Goal: Obtain resource: Obtain resource

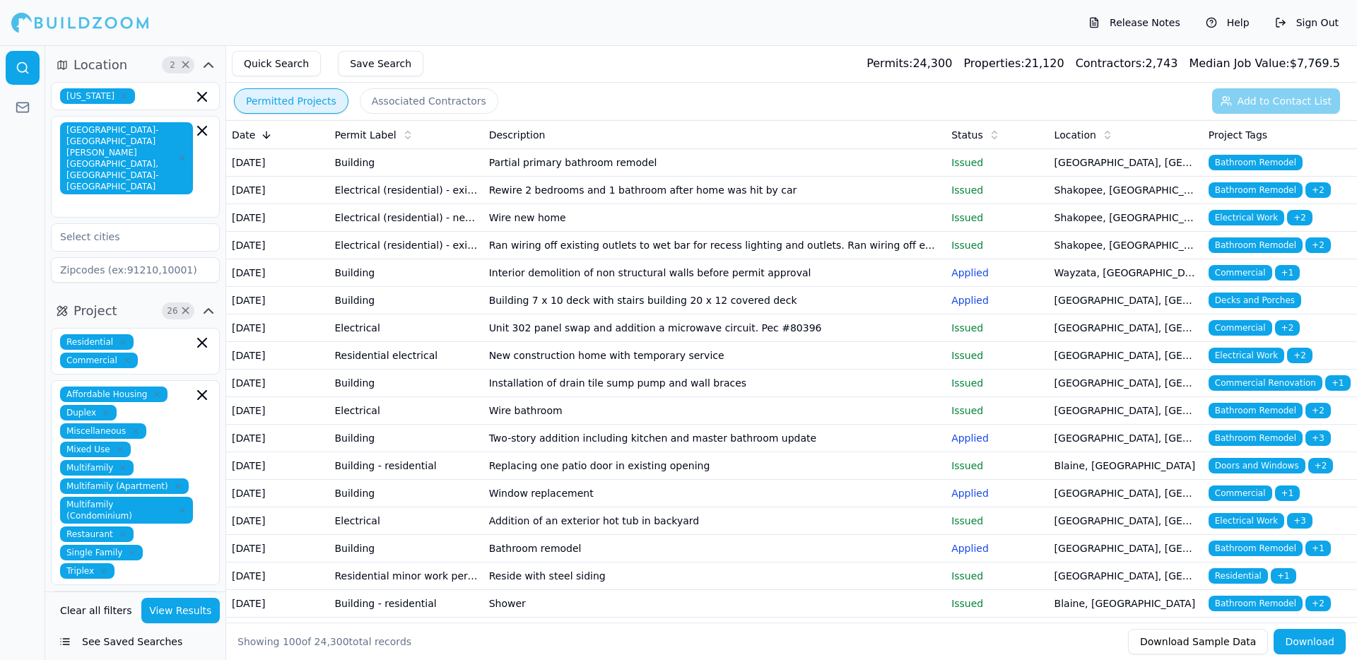
click at [1303, 647] on button "Download" at bounding box center [1310, 641] width 72 height 25
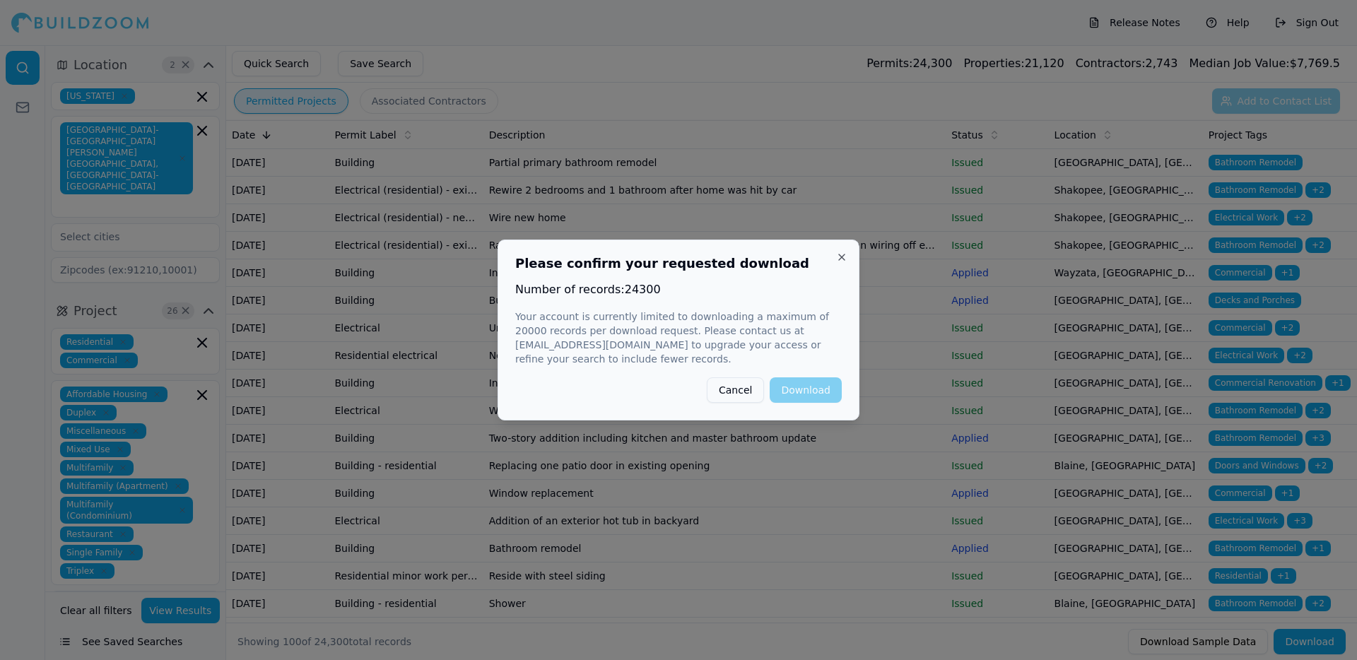
click at [804, 389] on div "Cancel Download" at bounding box center [678, 389] width 327 height 25
click at [743, 401] on button "Cancel" at bounding box center [735, 389] width 57 height 25
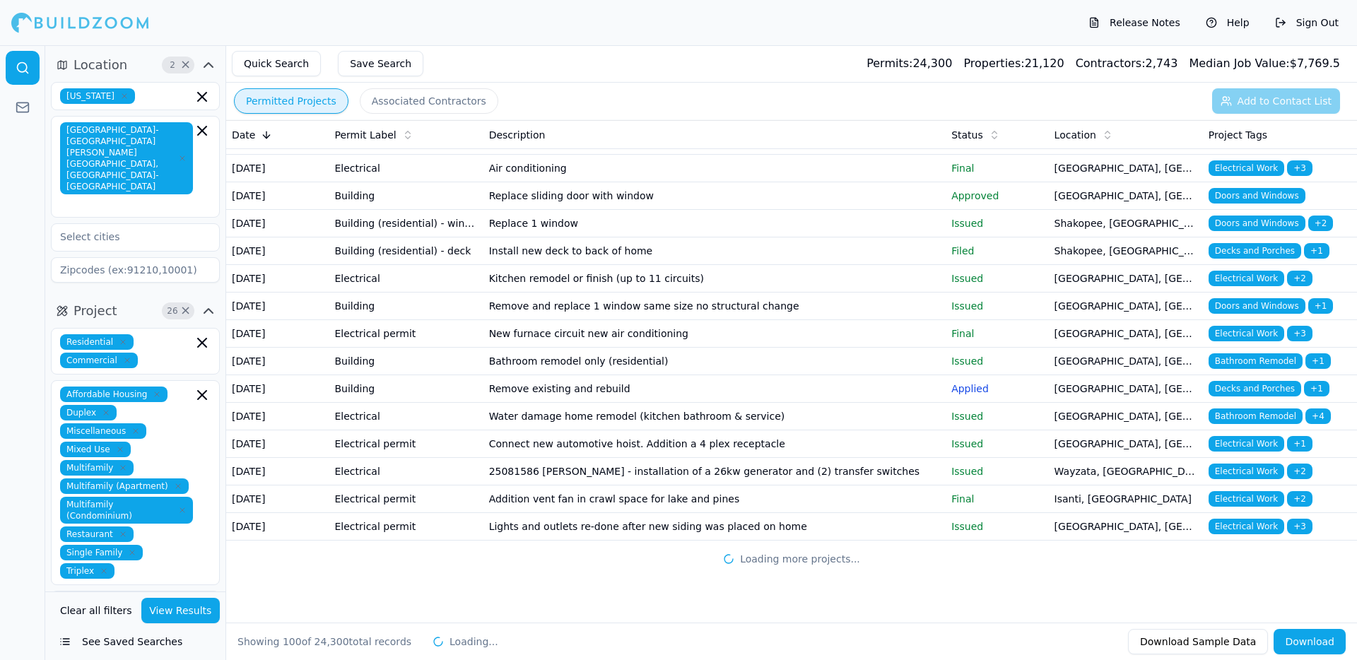
scroll to position [3496, 0]
click at [1303, 640] on button "Download" at bounding box center [1310, 641] width 72 height 25
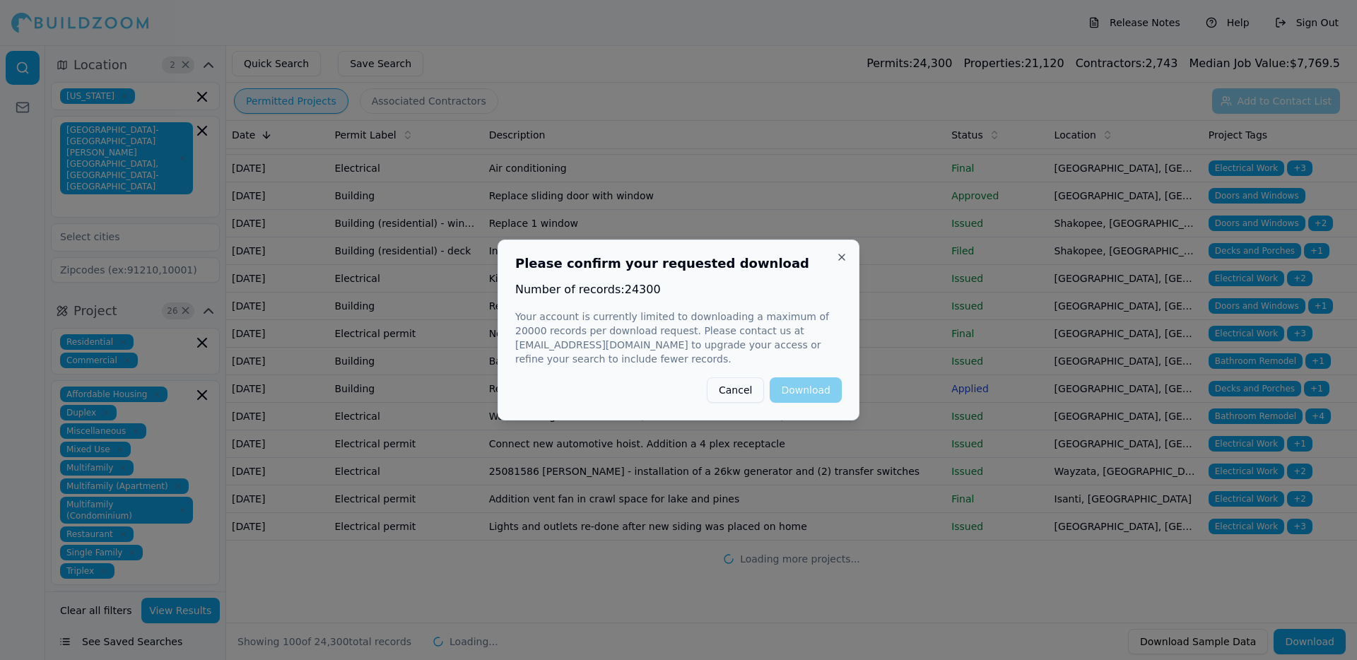
click at [792, 387] on div "Cancel Download" at bounding box center [678, 389] width 327 height 25
click at [842, 257] on button "Close" at bounding box center [841, 257] width 11 height 11
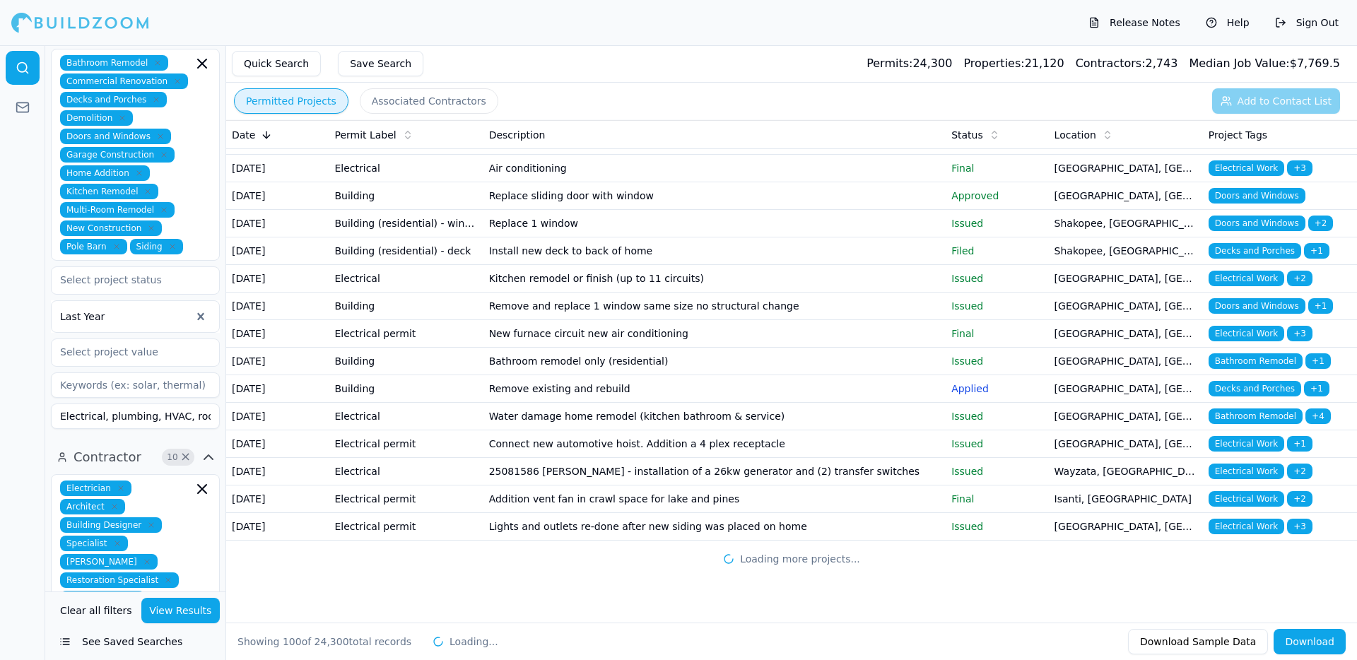
scroll to position [459, 0]
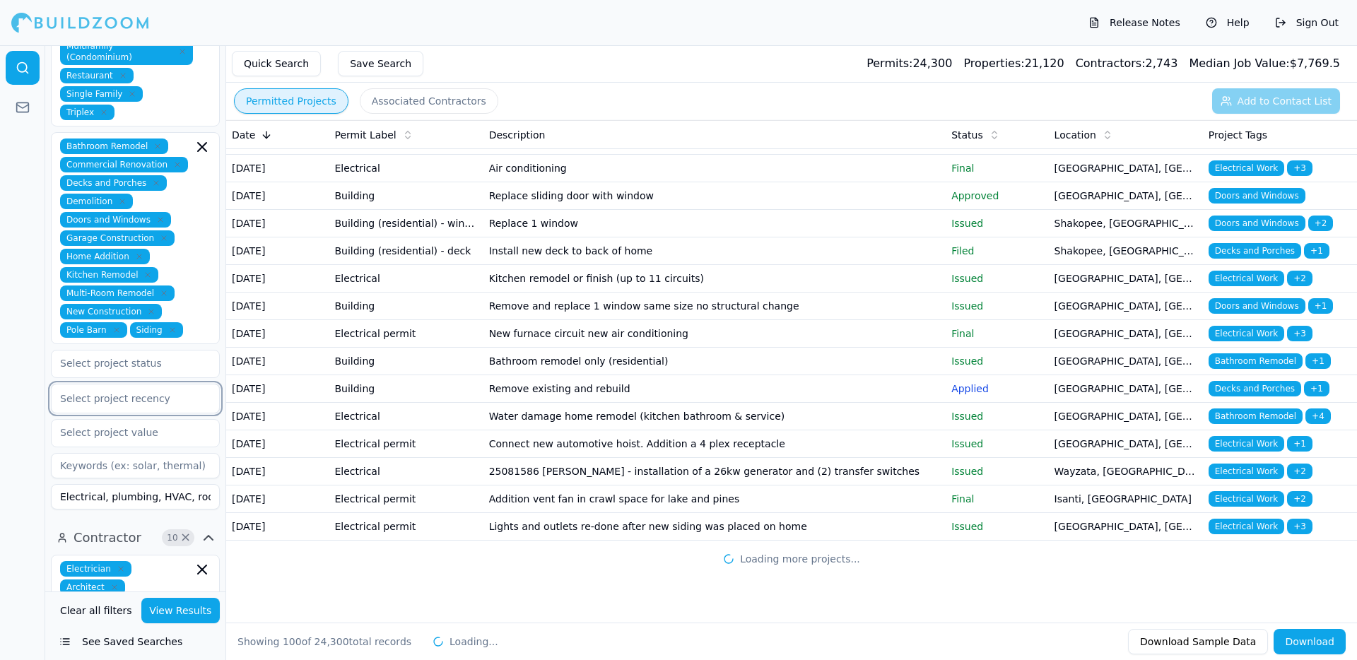
click at [146, 392] on div at bounding box center [135, 399] width 151 height 14
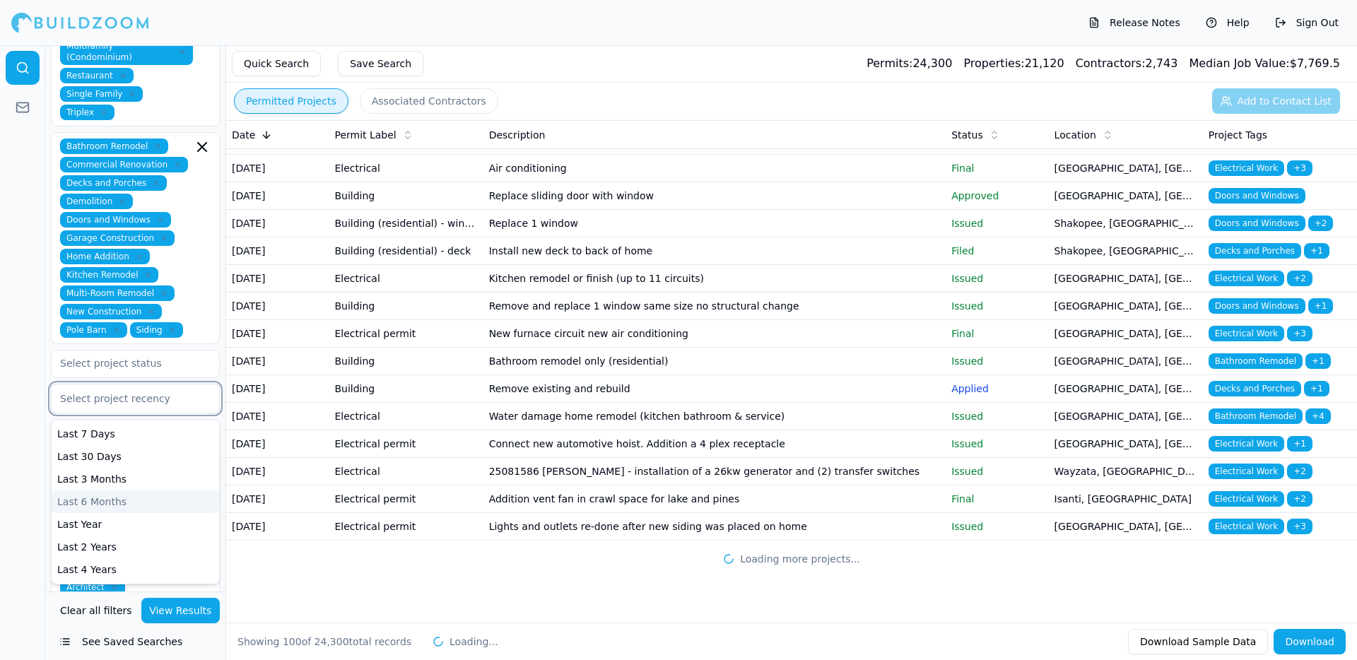
click at [107, 491] on div "Last 6 Months" at bounding box center [136, 502] width 168 height 23
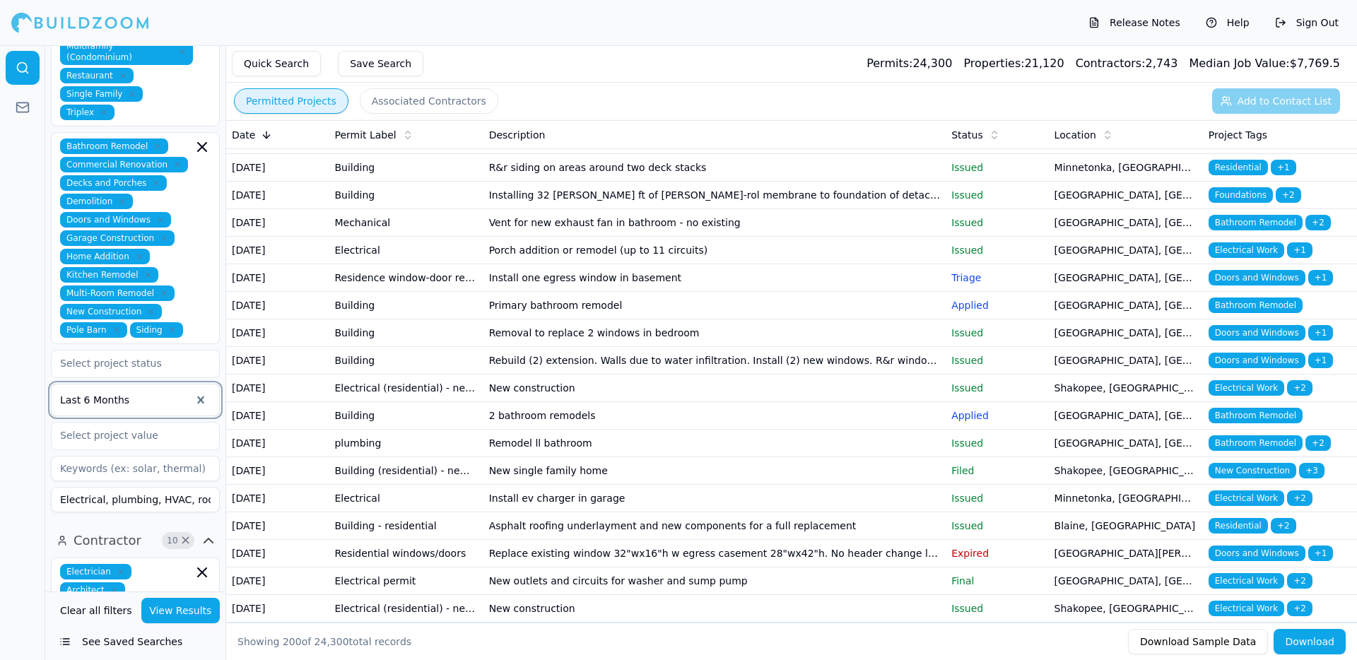
click at [207, 612] on button "View Results" at bounding box center [180, 610] width 79 height 25
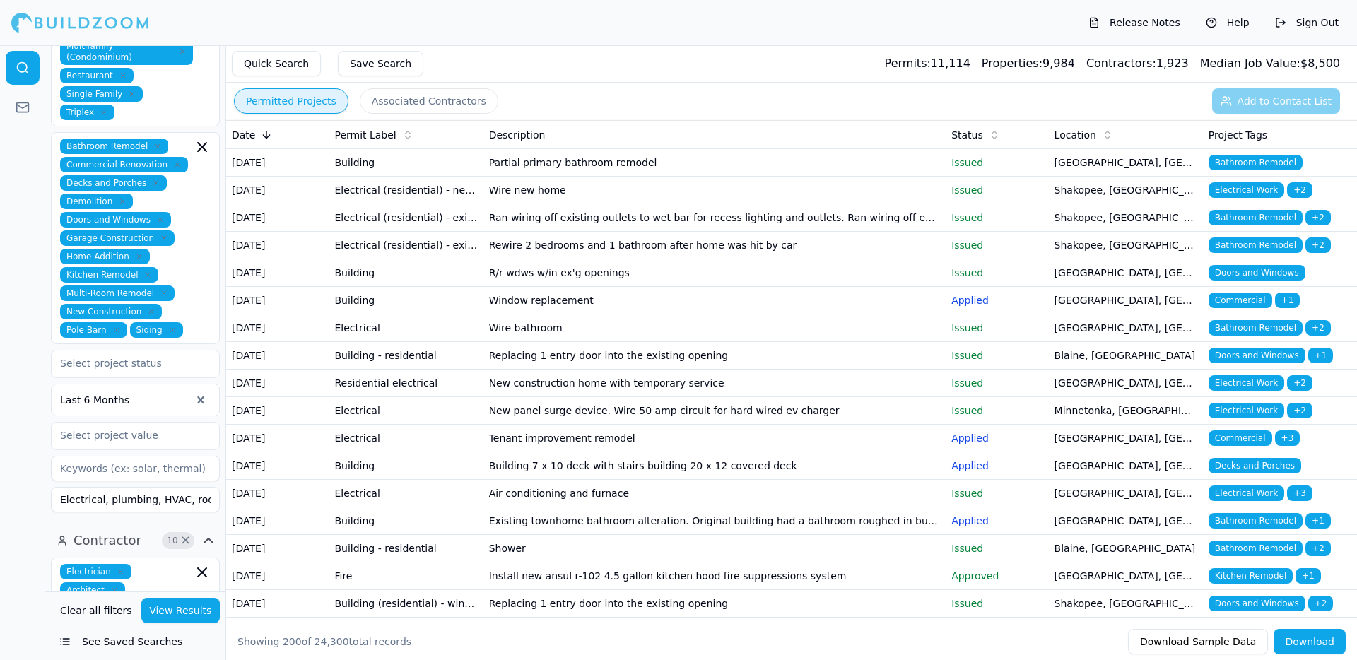
click at [1300, 640] on button "Download" at bounding box center [1310, 641] width 72 height 25
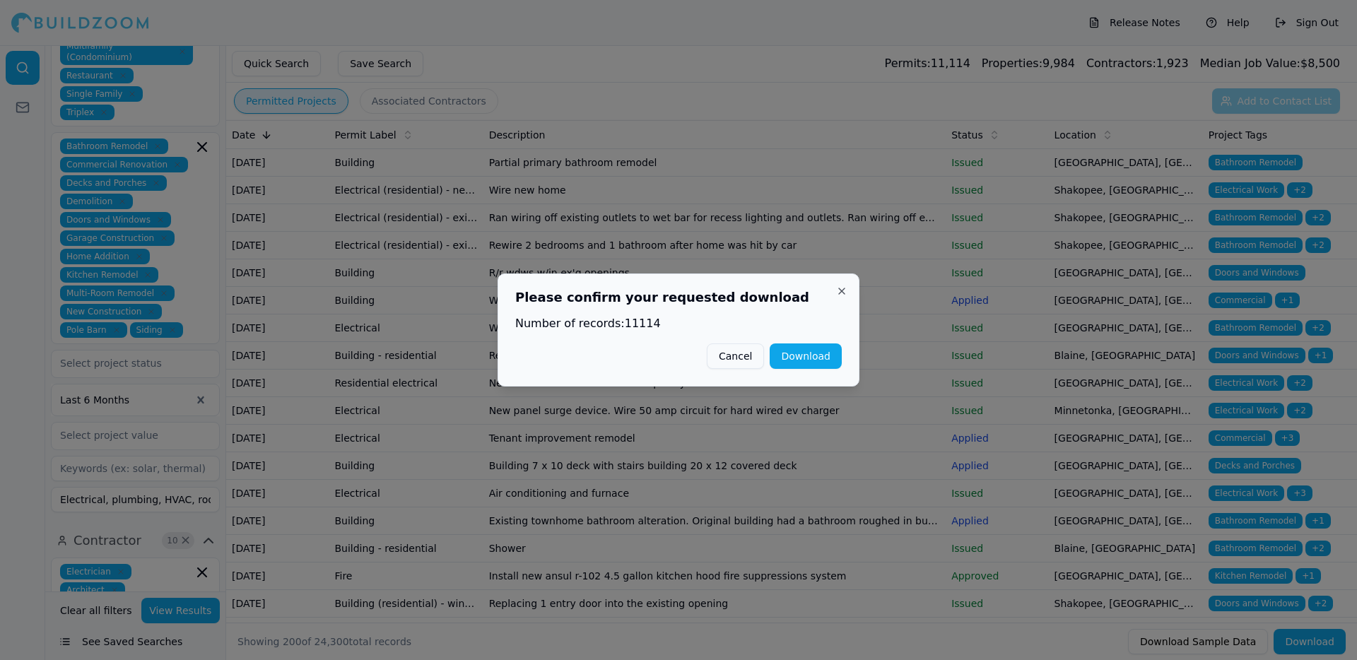
click at [797, 358] on button "Download" at bounding box center [806, 355] width 72 height 25
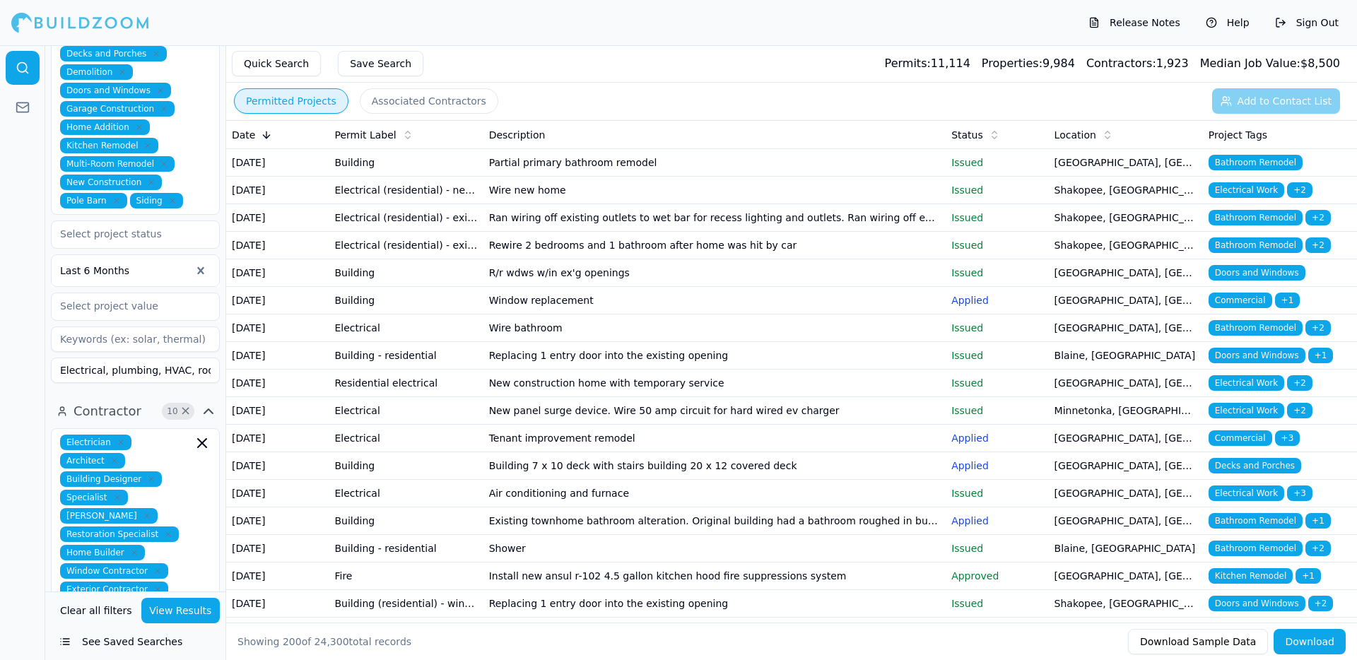
scroll to position [587, 0]
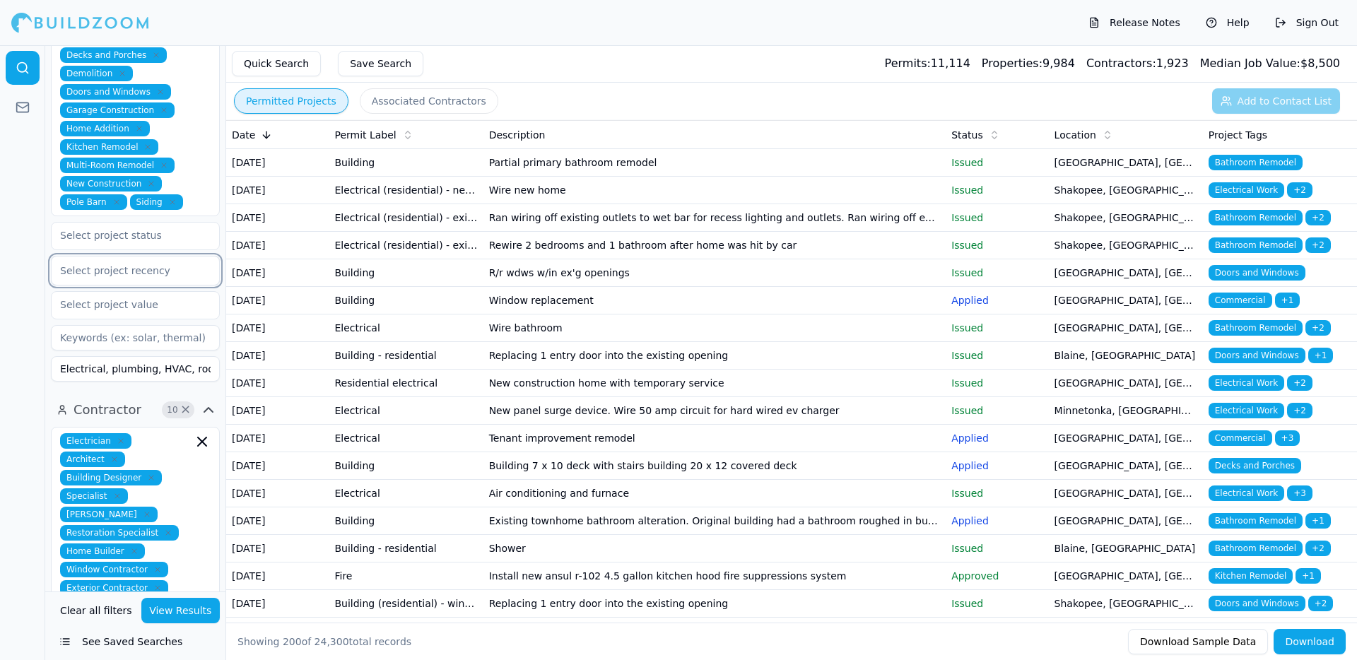
click at [170, 264] on div at bounding box center [135, 271] width 151 height 14
click at [93, 385] on div "Last Year" at bounding box center [136, 396] width 168 height 23
click at [181, 611] on button "View Results" at bounding box center [180, 610] width 79 height 25
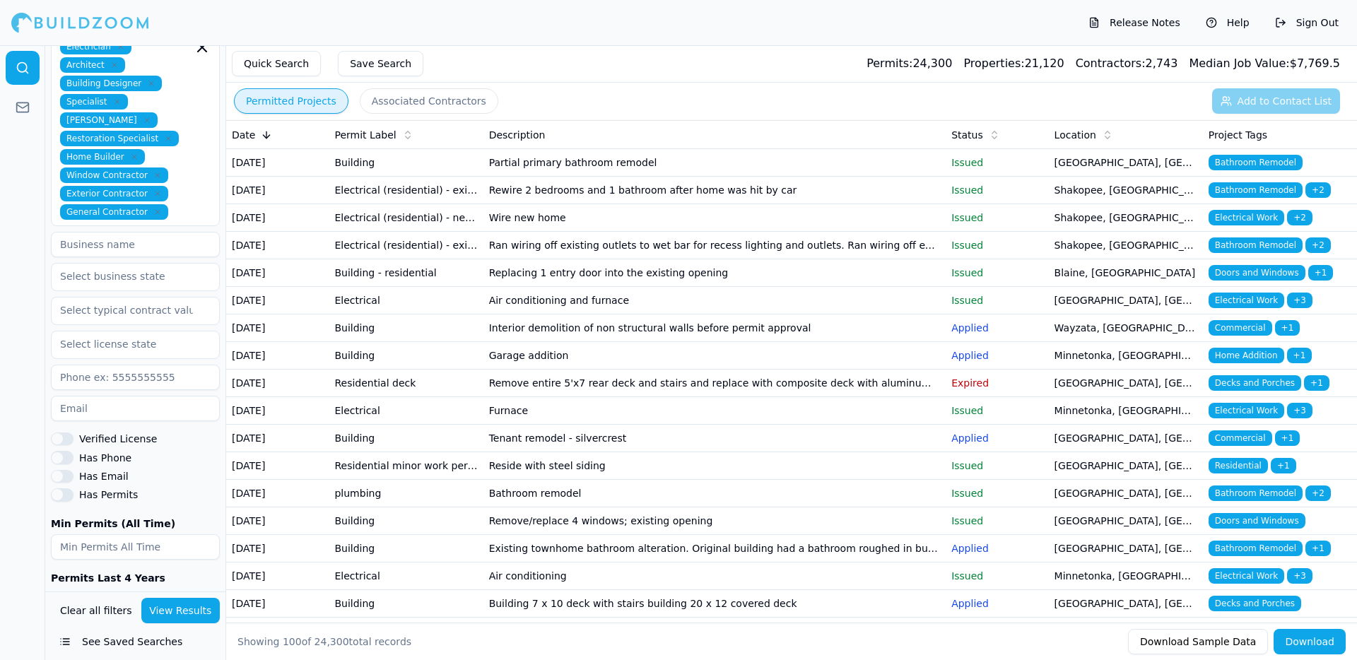
scroll to position [994, 0]
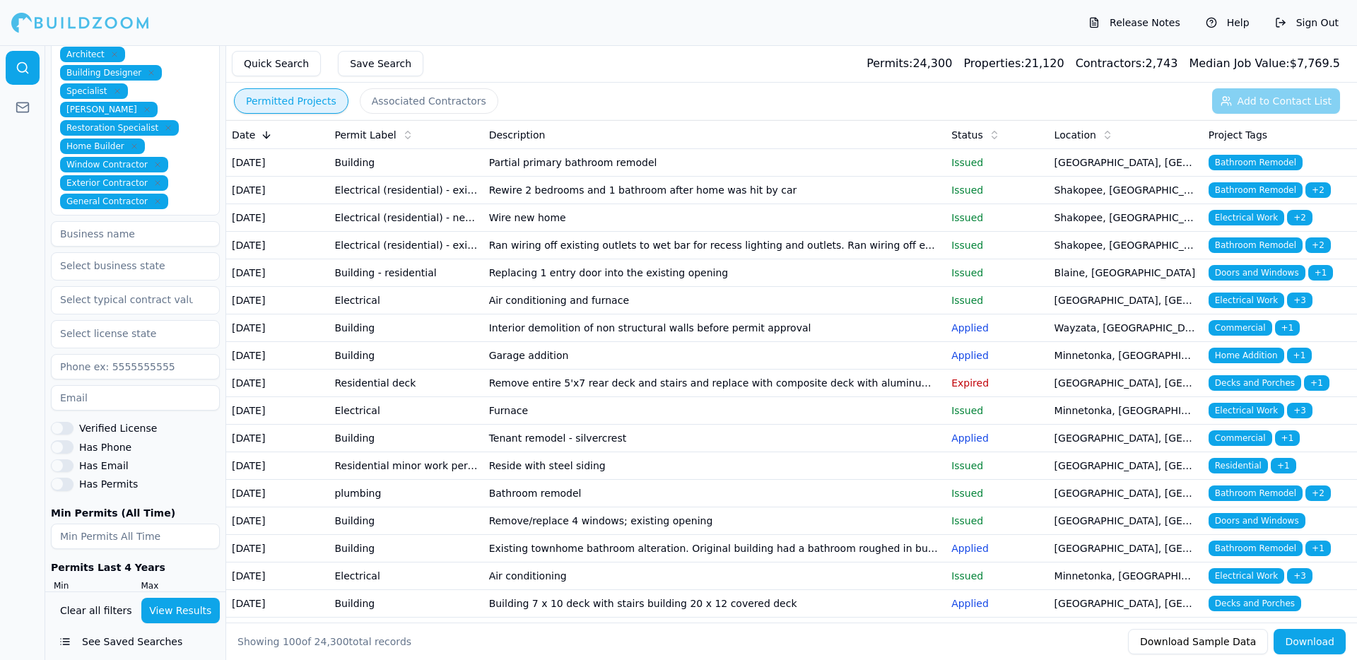
click at [146, 524] on input "number" at bounding box center [135, 536] width 169 height 25
click at [170, 524] on input "number" at bounding box center [135, 536] width 169 height 25
click at [202, 524] on input "-1" at bounding box center [135, 536] width 169 height 25
type input "-2"
click at [203, 524] on input "-2" at bounding box center [135, 536] width 169 height 25
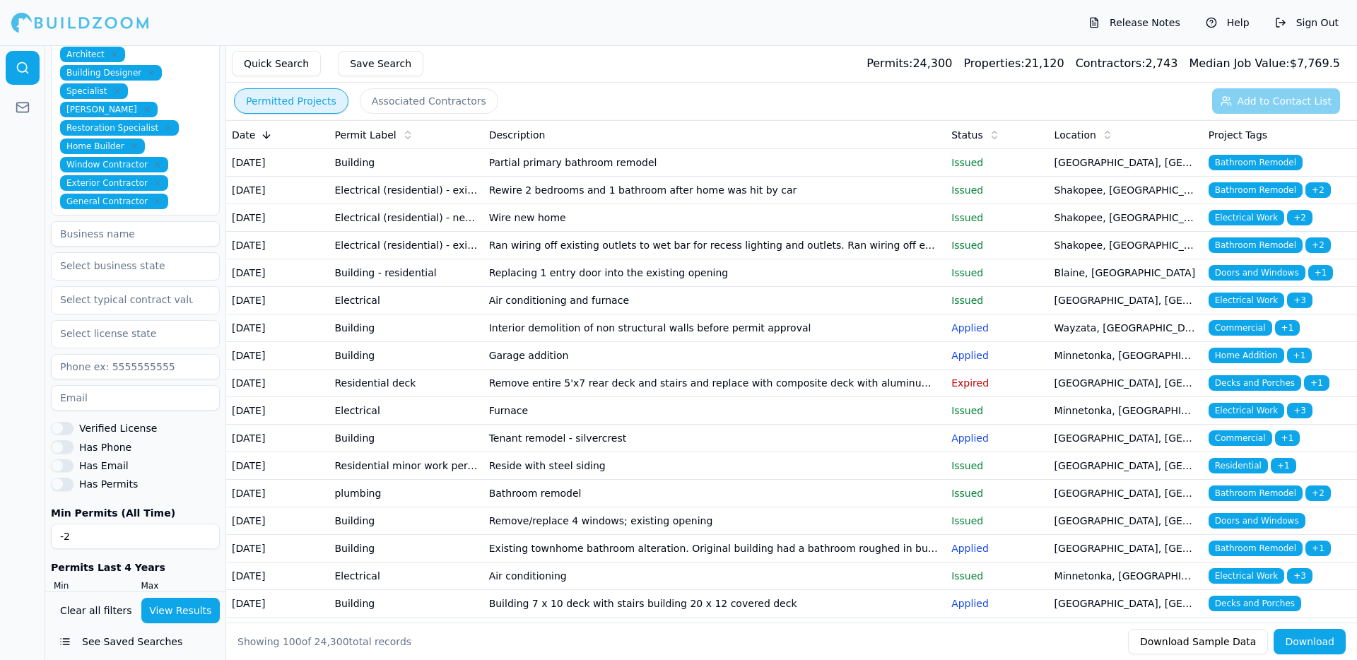
click at [150, 524] on input "-2" at bounding box center [135, 536] width 169 height 25
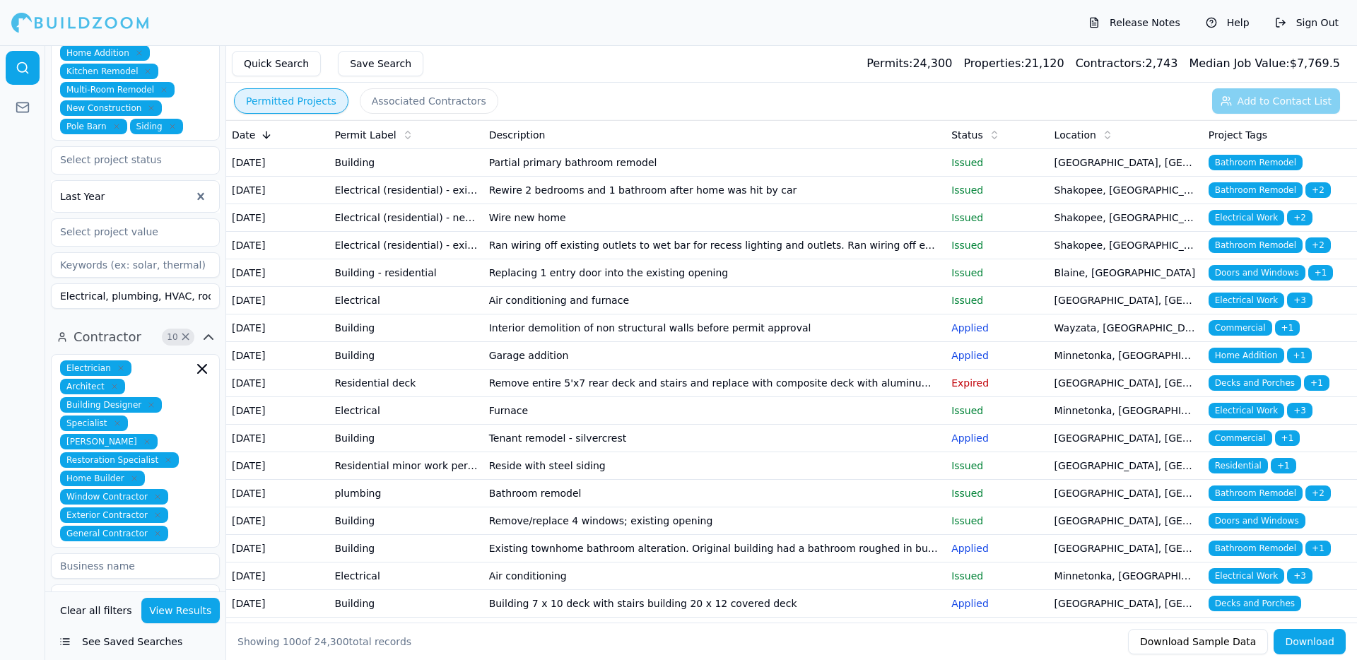
scroll to position [662, 0]
click at [779, 47] on div "Quick Search Save Search Permits: 24,300 Properties: 21,120 Contractors: 2,743 …" at bounding box center [791, 63] width 1131 height 37
